Goal: Navigation & Orientation: Find specific page/section

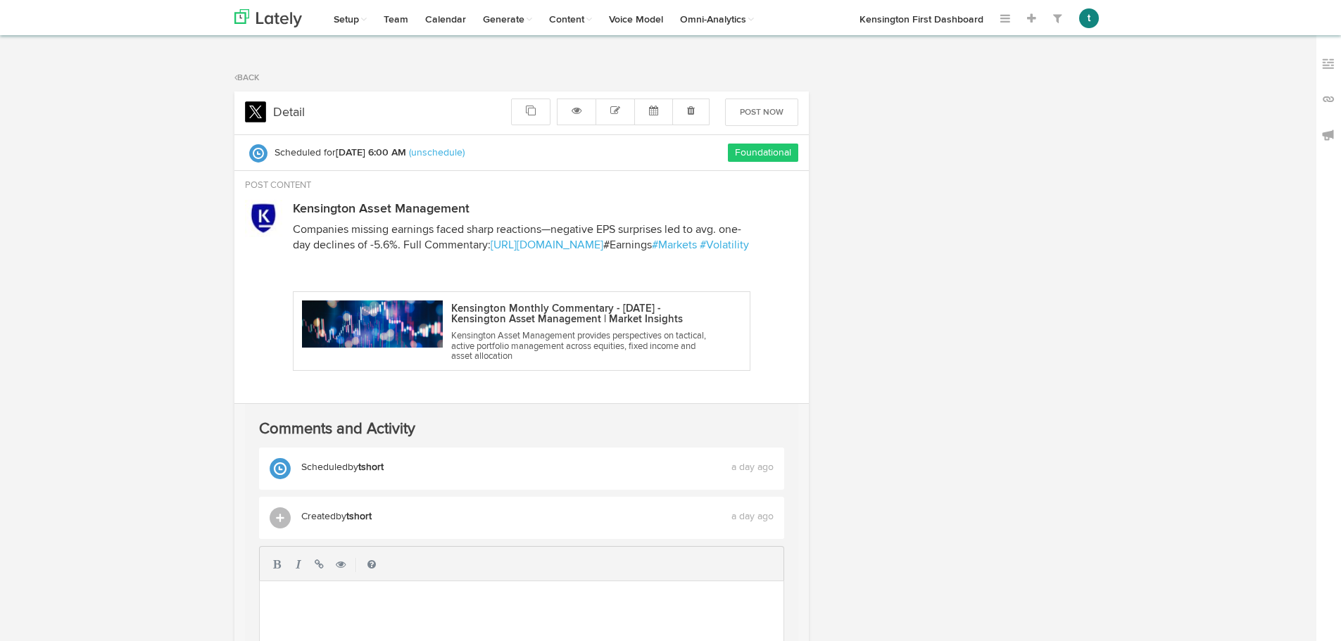
select select "6"
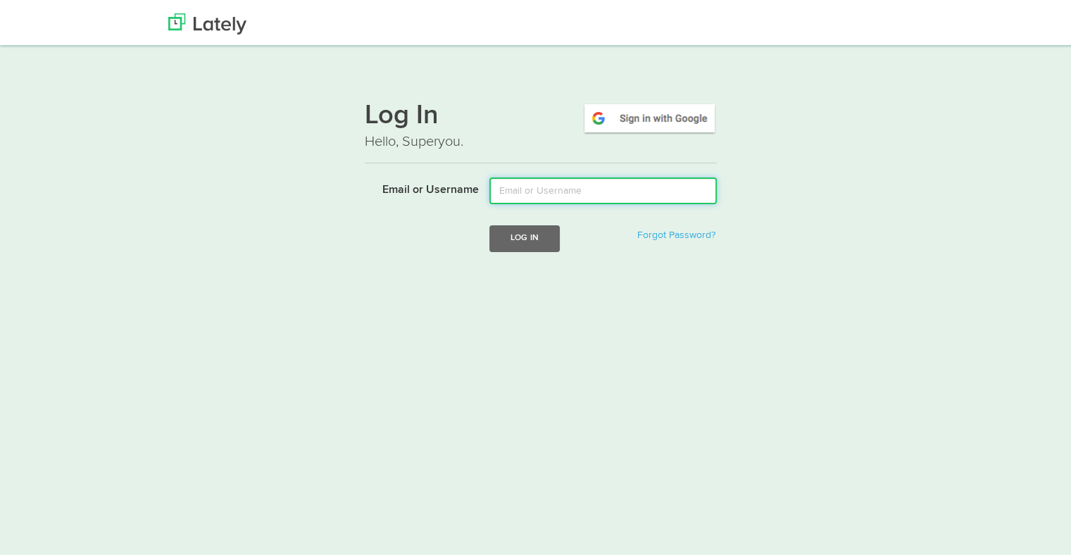
click at [558, 193] on input "Email or Username" at bounding box center [602, 188] width 227 height 27
type input "[EMAIL_ADDRESS][DOMAIN_NAME]"
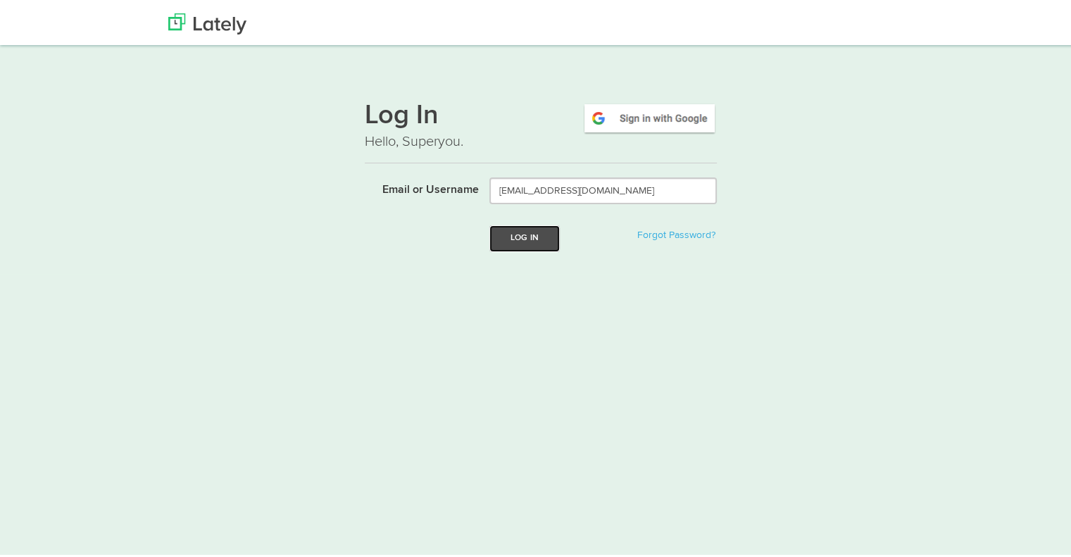
click at [521, 242] on button "Log In" at bounding box center [524, 235] width 70 height 26
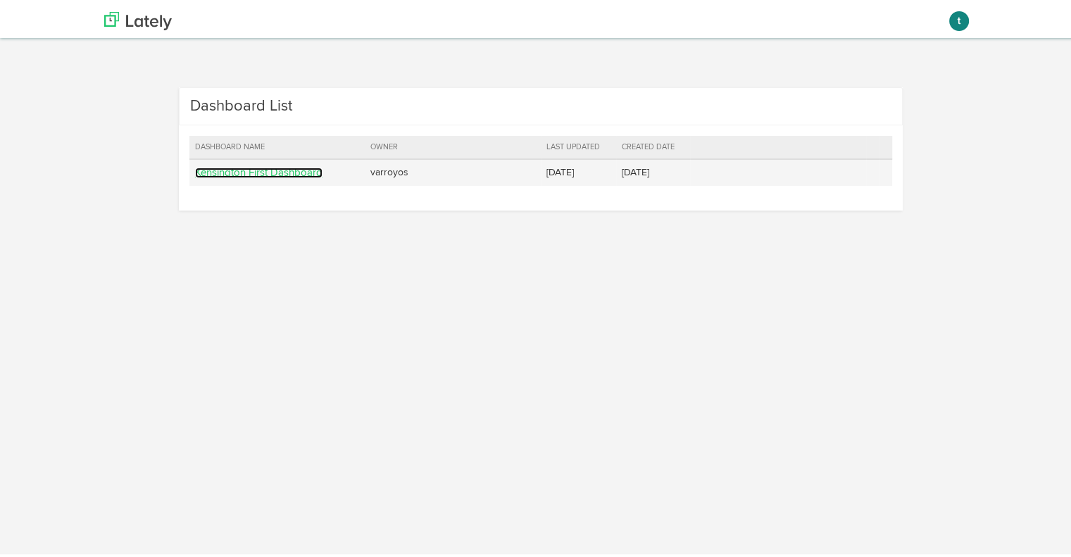
click at [268, 168] on link "Kensington First Dashboard" at bounding box center [258, 170] width 127 height 11
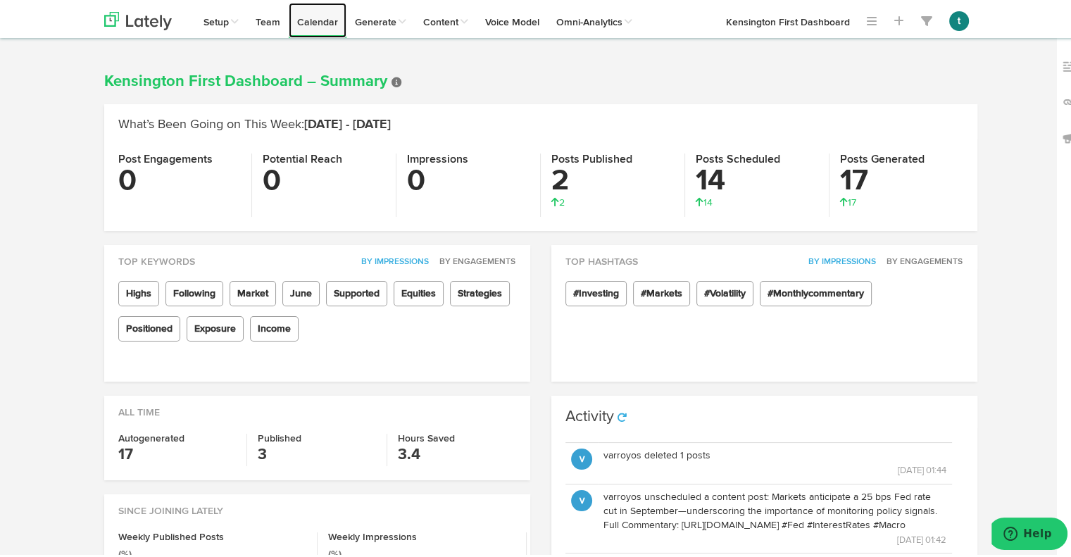
click at [313, 15] on link "Calendar" at bounding box center [318, 17] width 58 height 35
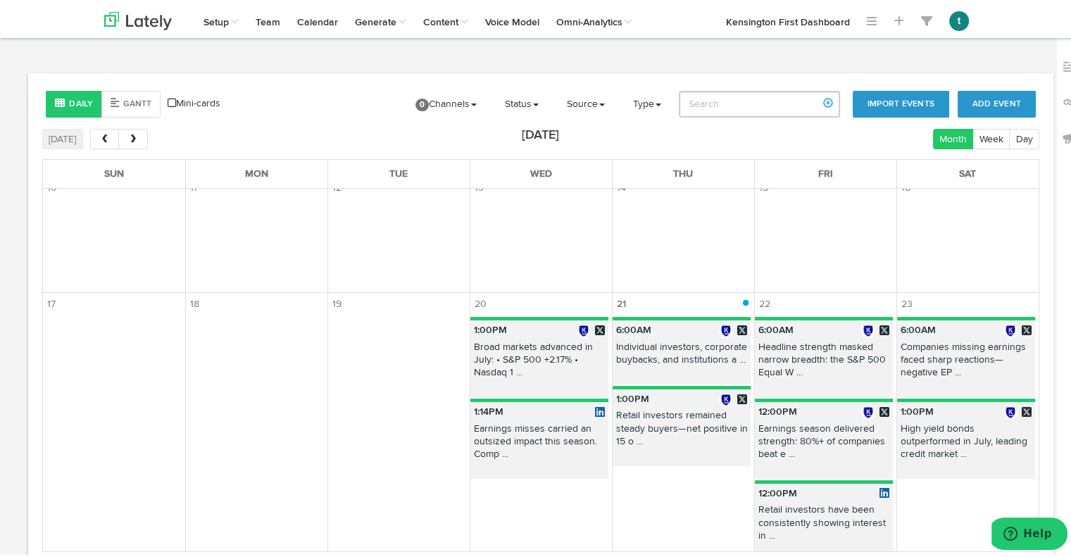
scroll to position [279, 0]
